Goal: Go to known website: Access a specific website the user already knows

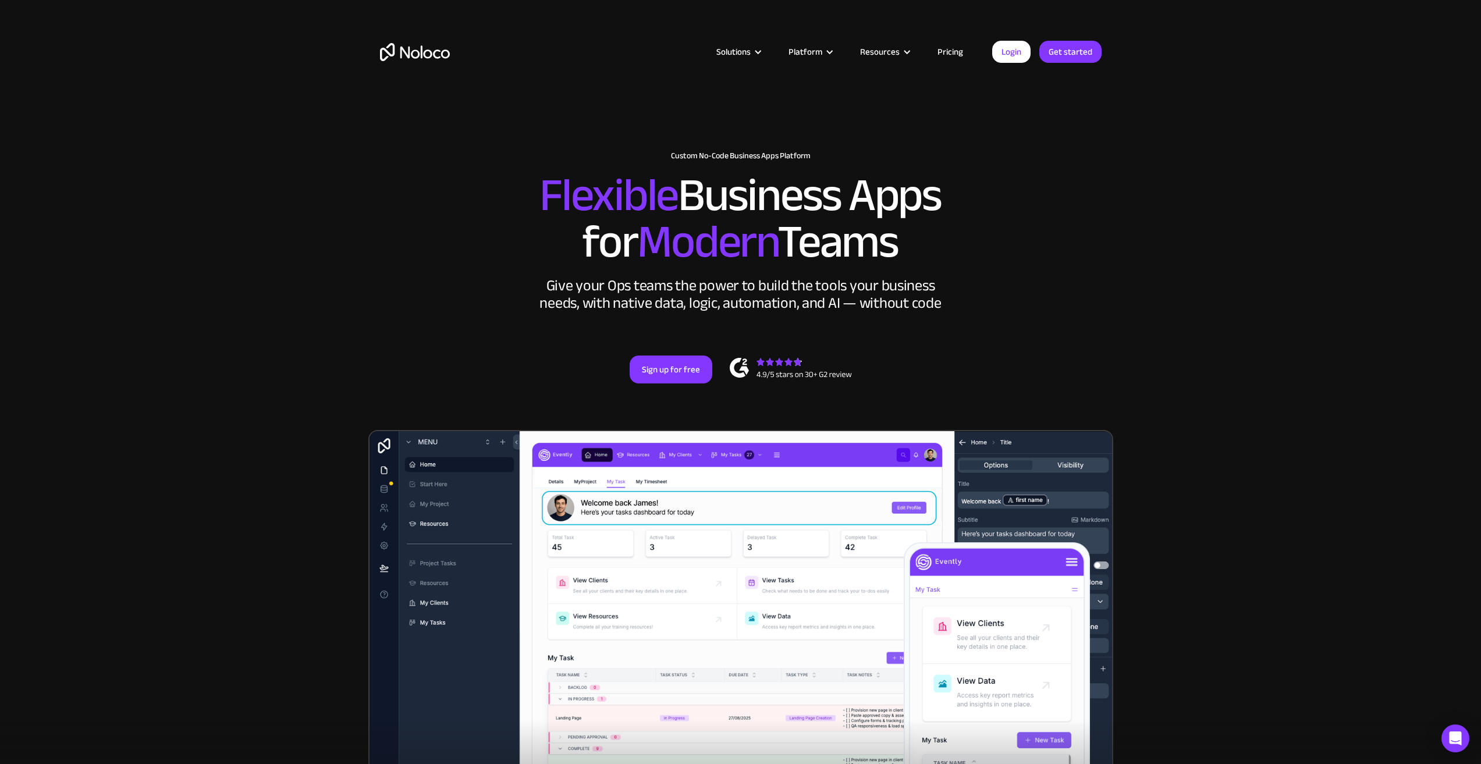
click at [1019, 52] on link "Login" at bounding box center [1011, 52] width 38 height 22
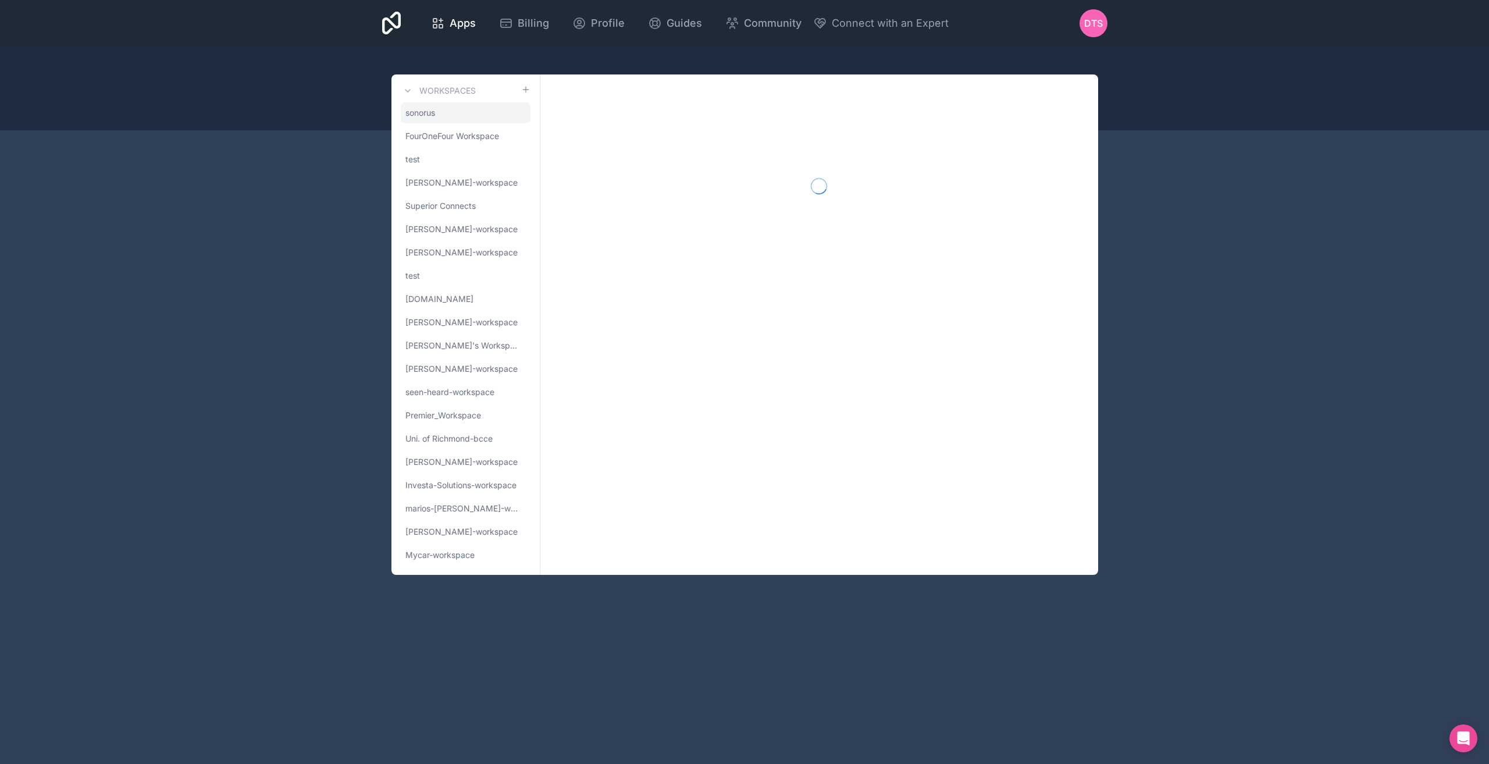
click at [455, 112] on link "sonorus" at bounding box center [466, 112] width 130 height 21
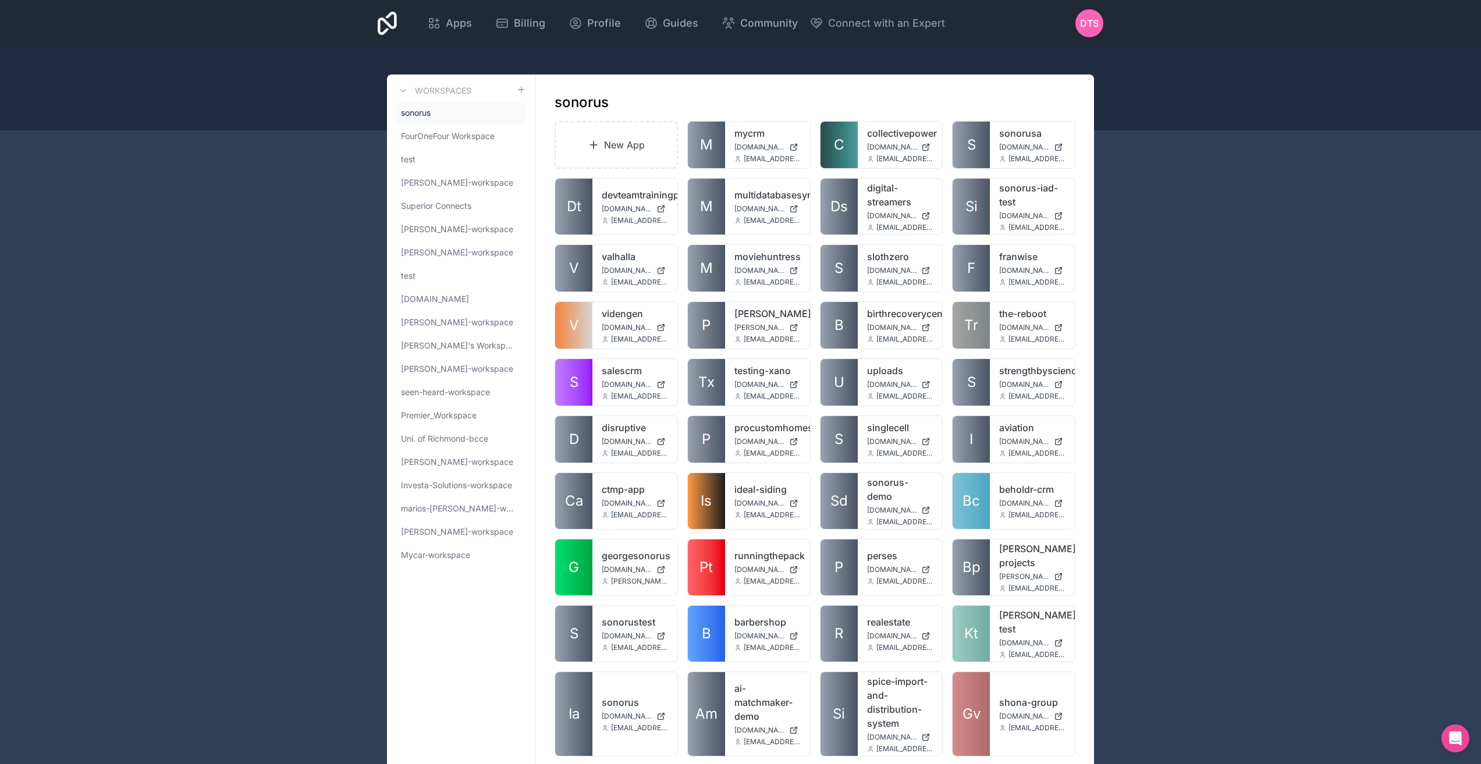
scroll to position [1130, 0]
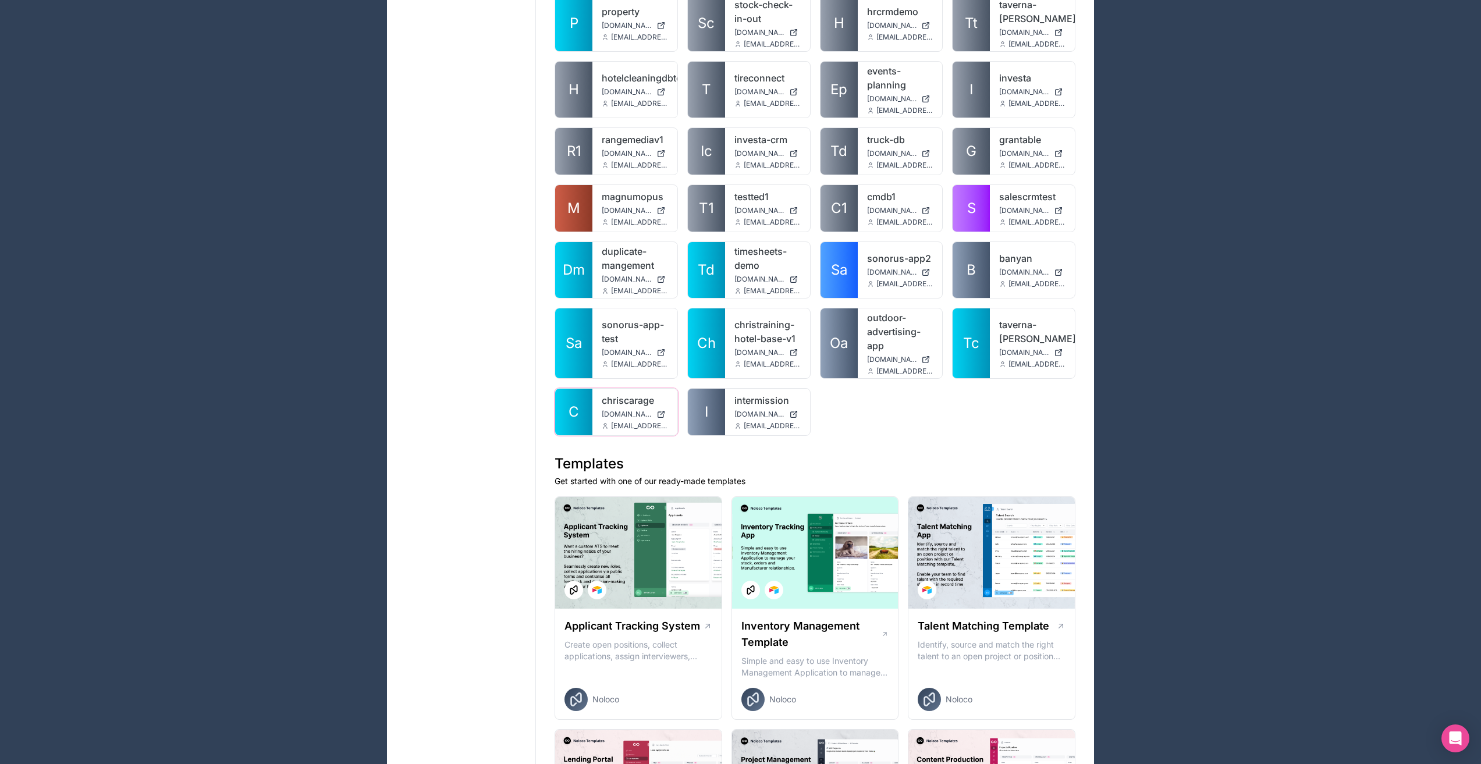
click at [607, 389] on div "chriscarage chriscarage.noloco.co devteam@sonorus.co.uk" at bounding box center [634, 412] width 85 height 47
click at [629, 410] on span "chriscarage.noloco.co" at bounding box center [627, 414] width 50 height 9
